Goal: Navigation & Orientation: Find specific page/section

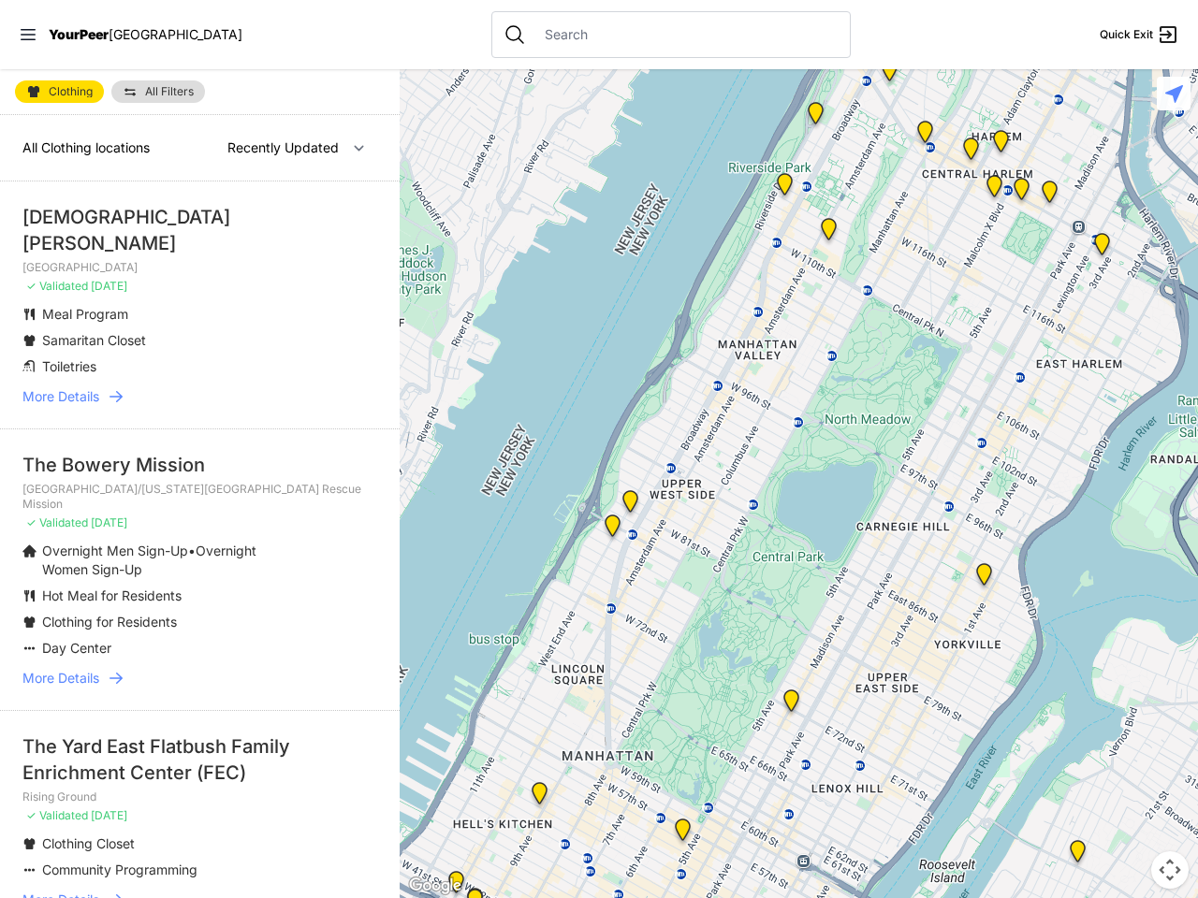
click at [28, 35] on icon at bounding box center [28, 34] width 15 height 11
click at [0, 0] on div "Close panel YourPeer [GEOGRAPHIC_DATA] Quick Exit Single Adult Families Soup Ki…" at bounding box center [0, 0] width 0 height 0
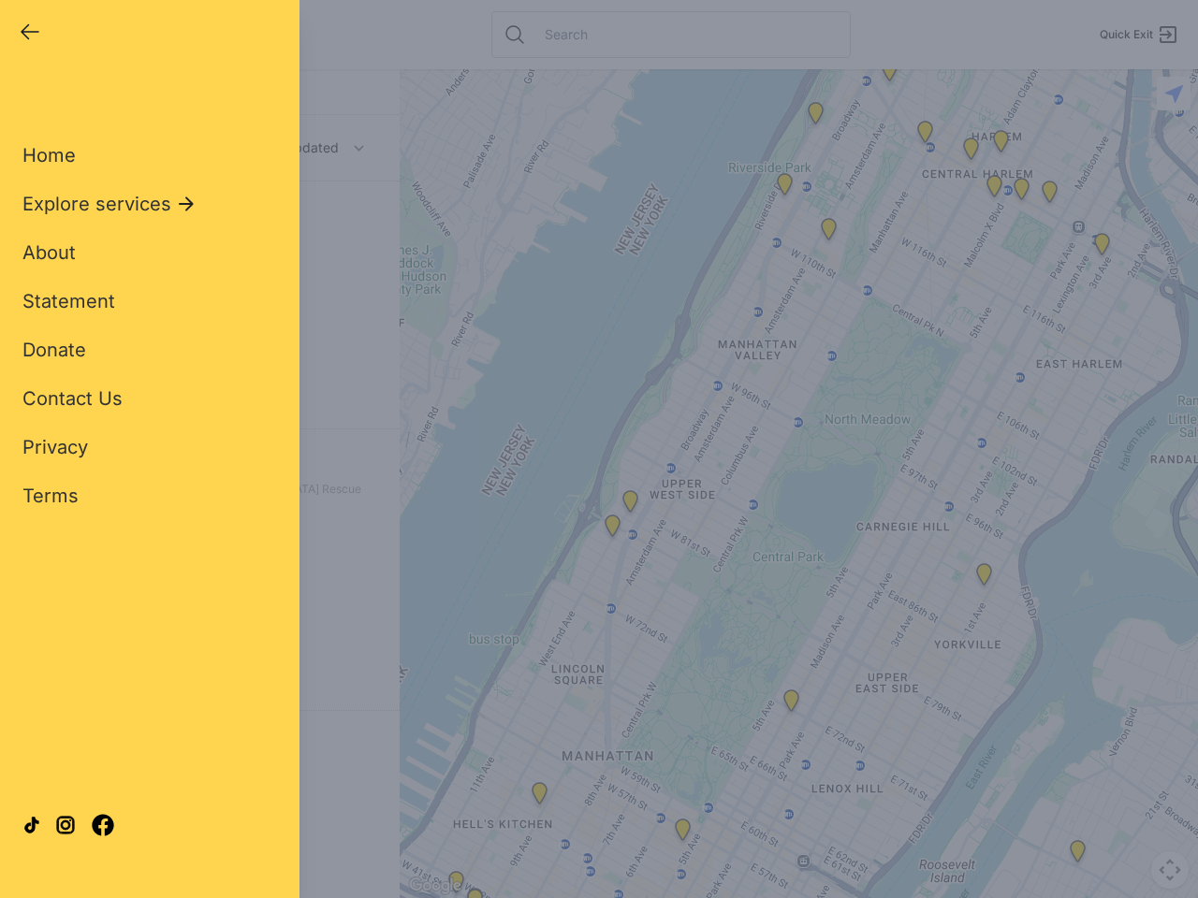
click at [798, 484] on div "Close panel YourPeer [GEOGRAPHIC_DATA] Quick Exit Single Adult Families Soup Ki…" at bounding box center [599, 449] width 1198 height 898
click at [791, 705] on div "Close panel YourPeer [GEOGRAPHIC_DATA] Quick Exit Single Adult Families Soup Ki…" at bounding box center [599, 449] width 1198 height 898
click at [815, 117] on div "Close panel YourPeer [GEOGRAPHIC_DATA] Quick Exit Single Adult Families Soup Ki…" at bounding box center [599, 449] width 1198 height 898
click at [889, 74] on div "Close panel YourPeer [GEOGRAPHIC_DATA] Quick Exit Single Adult Families Soup Ki…" at bounding box center [599, 449] width 1198 height 898
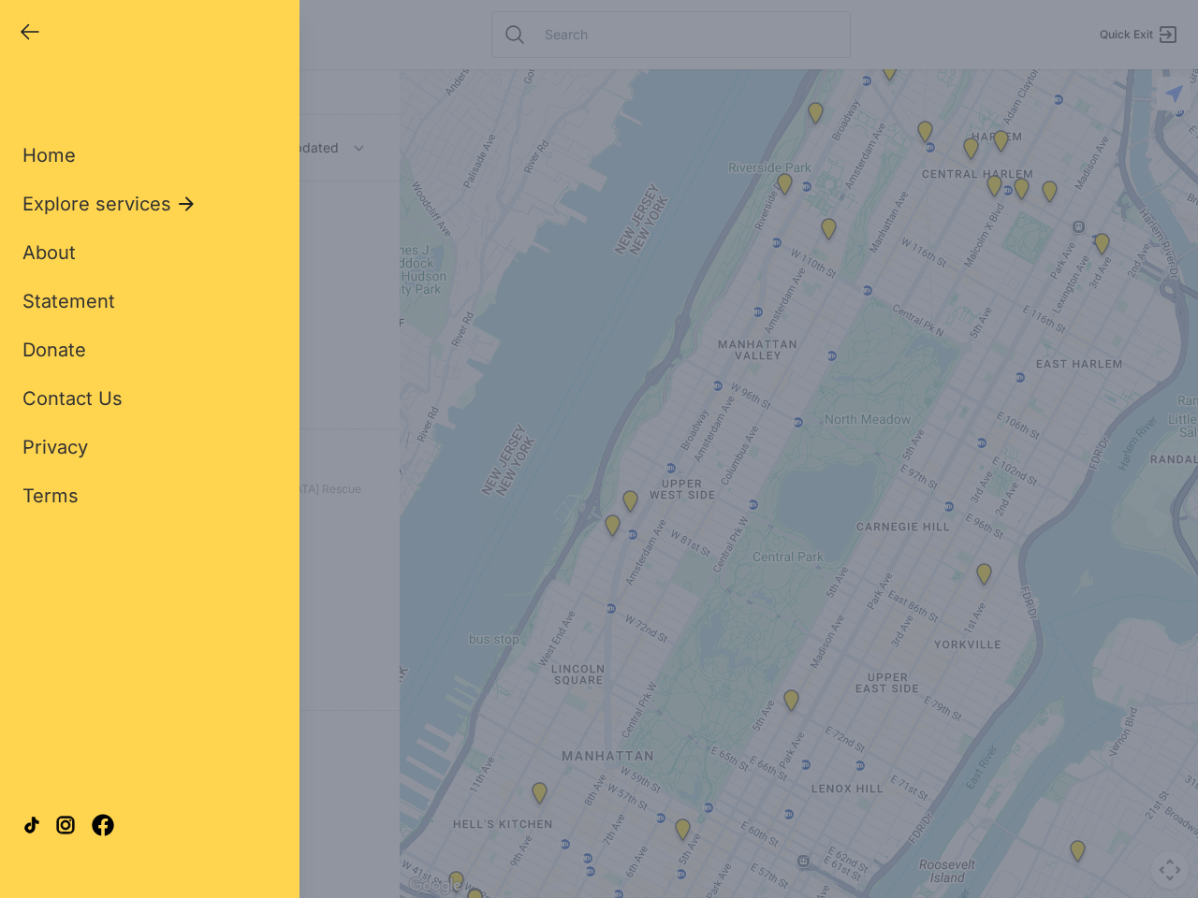
click at [925, 136] on div "Close panel YourPeer [GEOGRAPHIC_DATA] Quick Exit Single Adult Families Soup Ki…" at bounding box center [599, 449] width 1198 height 898
click at [970, 153] on div "Close panel YourPeer [GEOGRAPHIC_DATA] Quick Exit Single Adult Families Soup Ki…" at bounding box center [599, 449] width 1198 height 898
click at [1101, 248] on div "Close panel YourPeer [GEOGRAPHIC_DATA] Quick Exit Single Adult Families Soup Ki…" at bounding box center [599, 449] width 1198 height 898
